Goal: Transaction & Acquisition: Download file/media

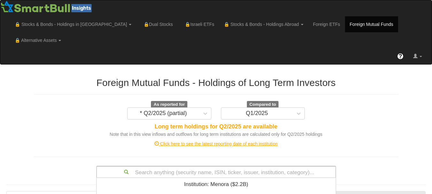
click at [188, 166] on div "Search anything (security name, ISIN, ticker, issuer, institution, category)...…" at bounding box center [216, 172] width 240 height 12
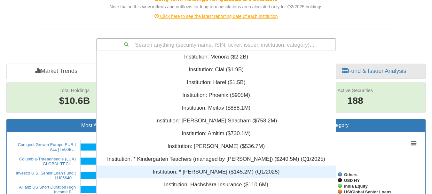
scroll to position [155, 235]
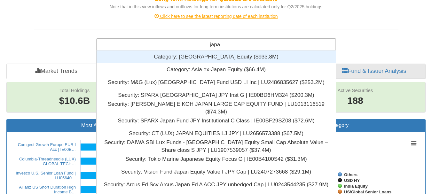
type input "[GEOGRAPHIC_DATA]"
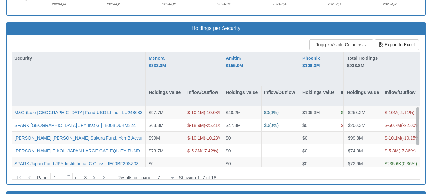
drag, startPoint x: 418, startPoint y: 115, endPoint x: 423, endPoint y: 92, distance: 22.6
click at [423, 92] on div "Toggle Visible Columns Units Export to Excel Security Menora $333.8M Holdings V…" at bounding box center [216, 110] width 419 height 150
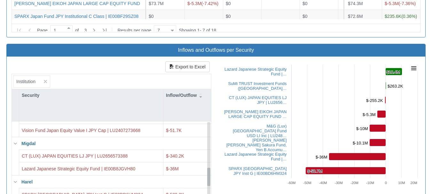
scroll to position [206, 0]
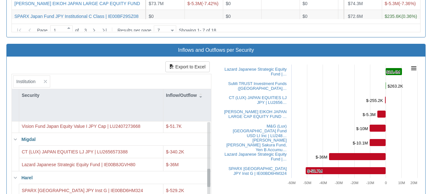
drag, startPoint x: 209, startPoint y: 117, endPoint x: 208, endPoint y: 164, distance: 47.1
click at [208, 169] on div at bounding box center [208, 178] width 3 height 18
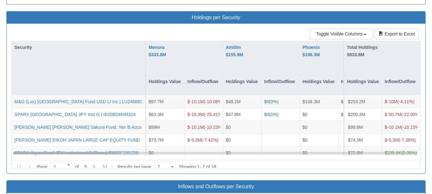
scroll to position [527, 0]
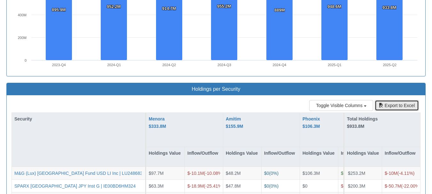
click at [383, 100] on button "Export to Excel" at bounding box center [397, 105] width 44 height 11
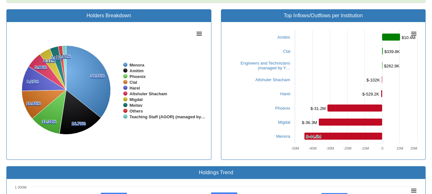
scroll to position [0, 0]
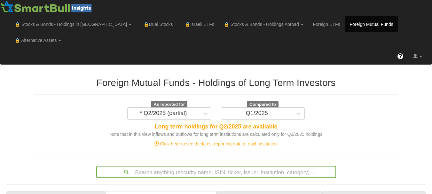
click at [182, 166] on div "Search anything (security name, ISIN, ticker, issuer, institution, category)..." at bounding box center [216, 172] width 240 height 12
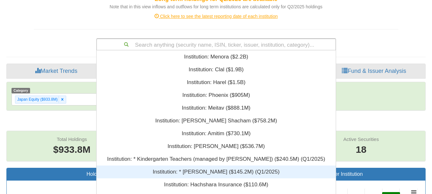
scroll to position [155, 235]
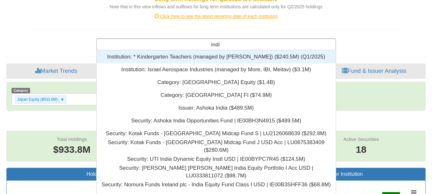
type input "india"
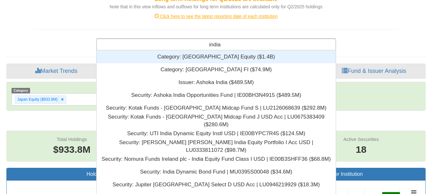
click at [219, 51] on div "Category: ‎[GEOGRAPHIC_DATA] Equity ‎($1.4B)‏" at bounding box center [216, 57] width 239 height 13
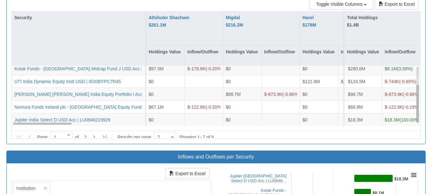
scroll to position [29, 0]
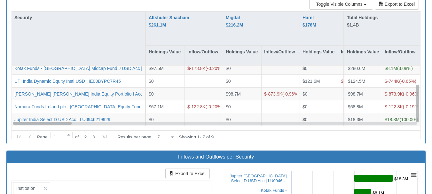
drag, startPoint x: 417, startPoint y: 83, endPoint x: 415, endPoint y: 108, distance: 26.1
click at [415, 108] on div "Jupiter India Select D USD Acc | LU0946219929 $0 $0 $0 $18.3M $18.3M ( 100.00 %…" at bounding box center [216, 96] width 409 height 60
